Goal: Task Accomplishment & Management: Use online tool/utility

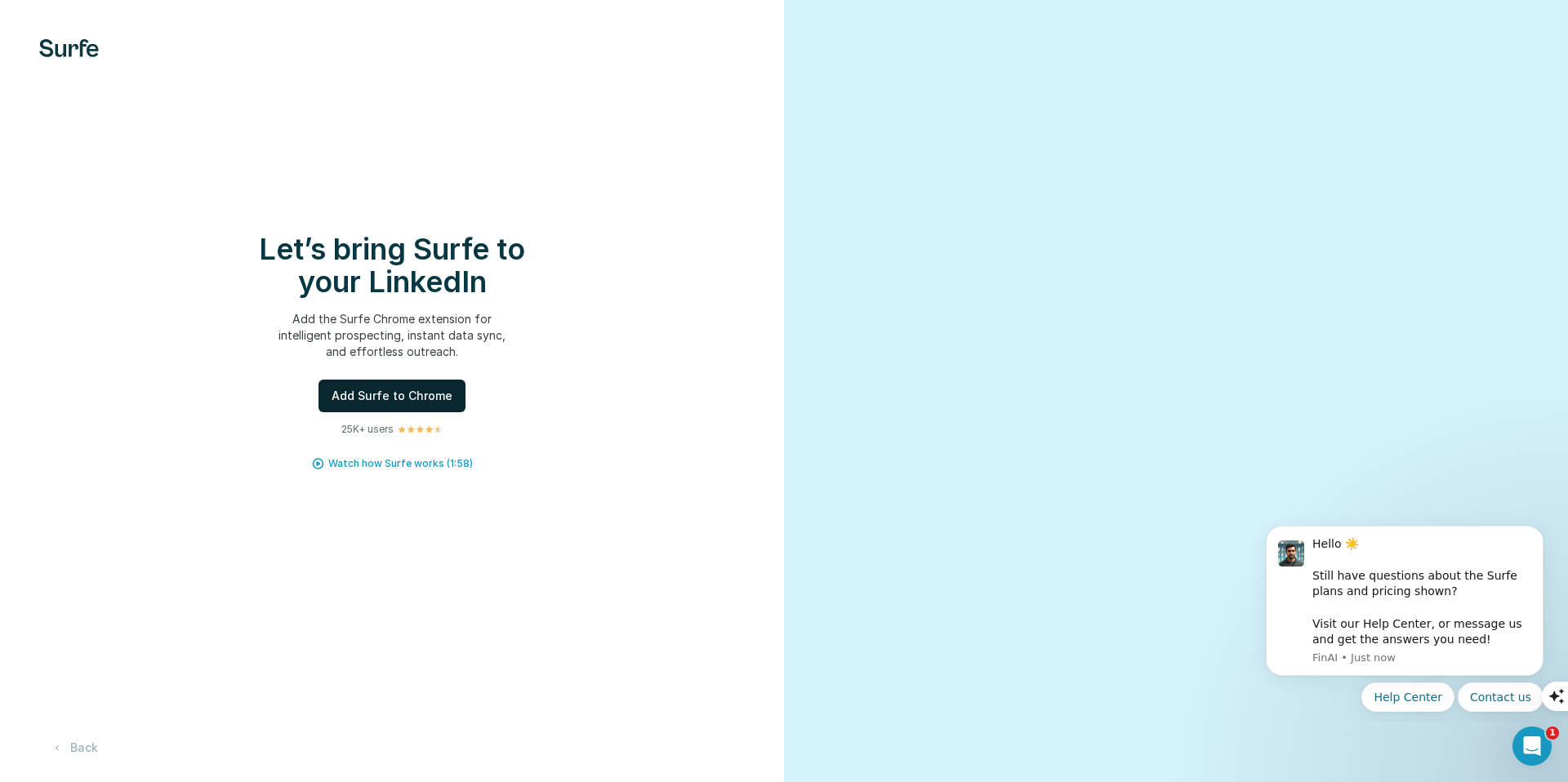
click at [427, 401] on span "Add Surfe to Chrome" at bounding box center [392, 395] width 121 height 17
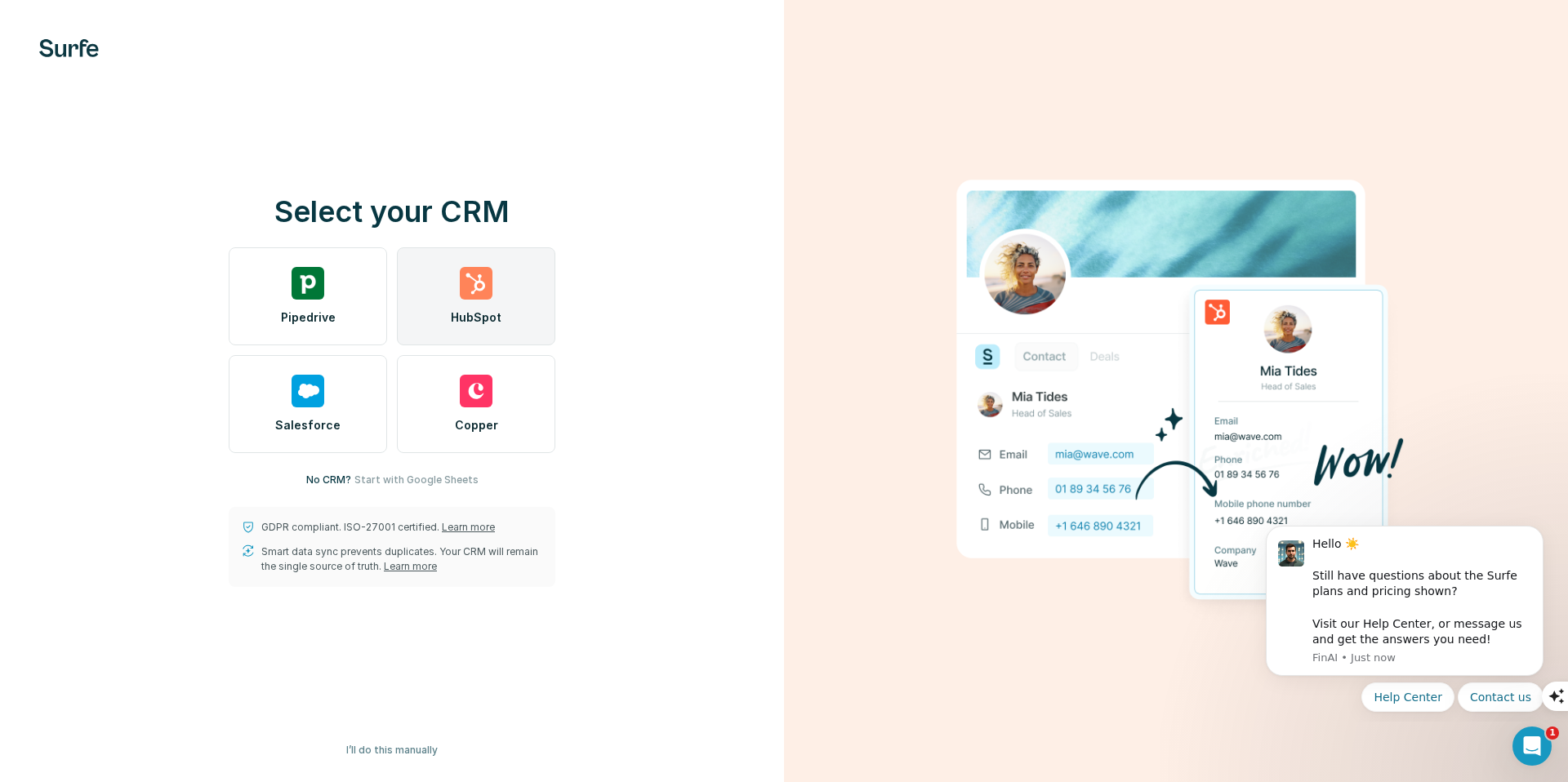
click at [494, 302] on div "HubSpot" at bounding box center [476, 296] width 158 height 98
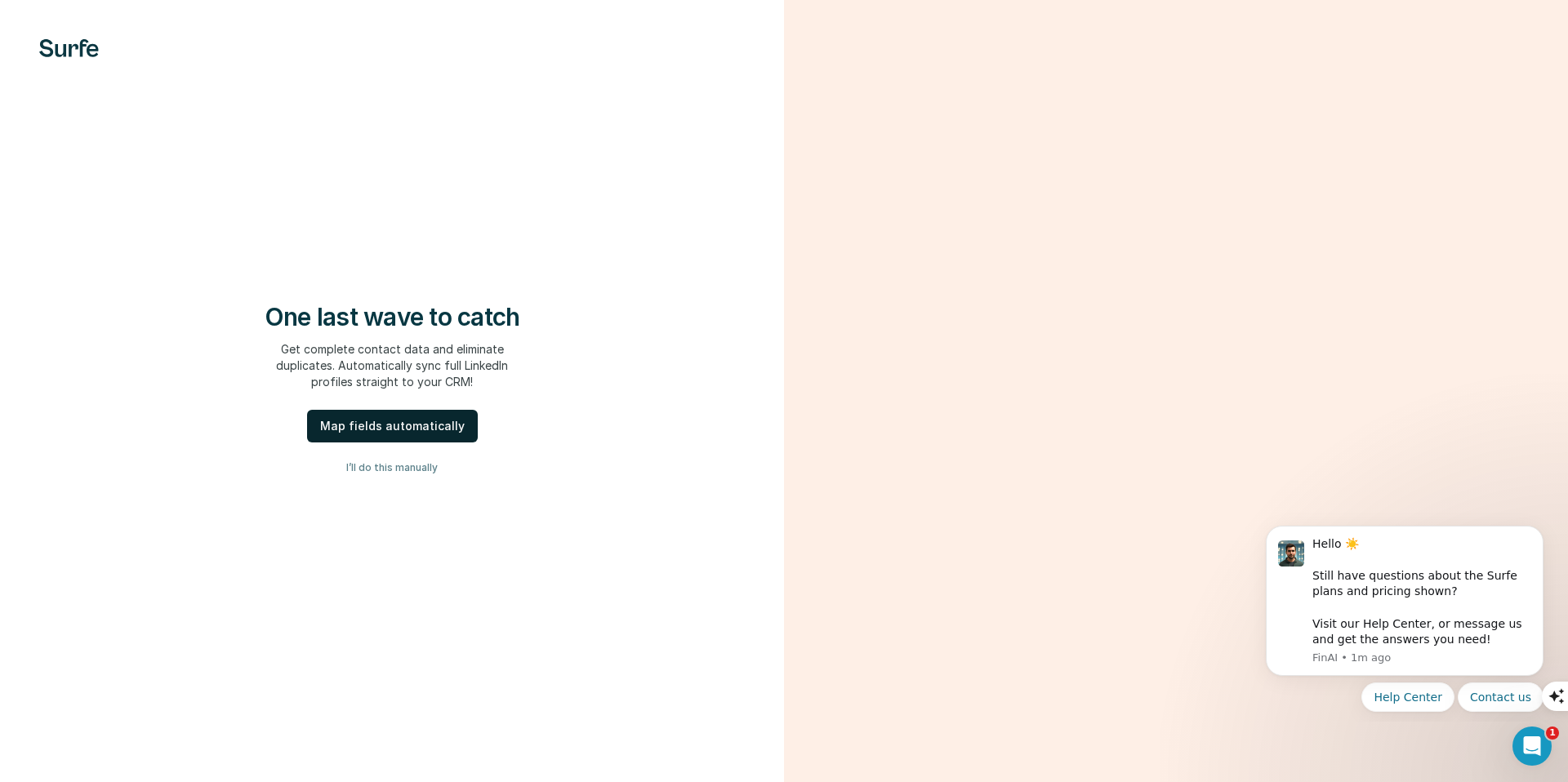
click at [412, 428] on div "Map fields automatically" at bounding box center [392, 426] width 144 height 17
